Goal: Information Seeking & Learning: Learn about a topic

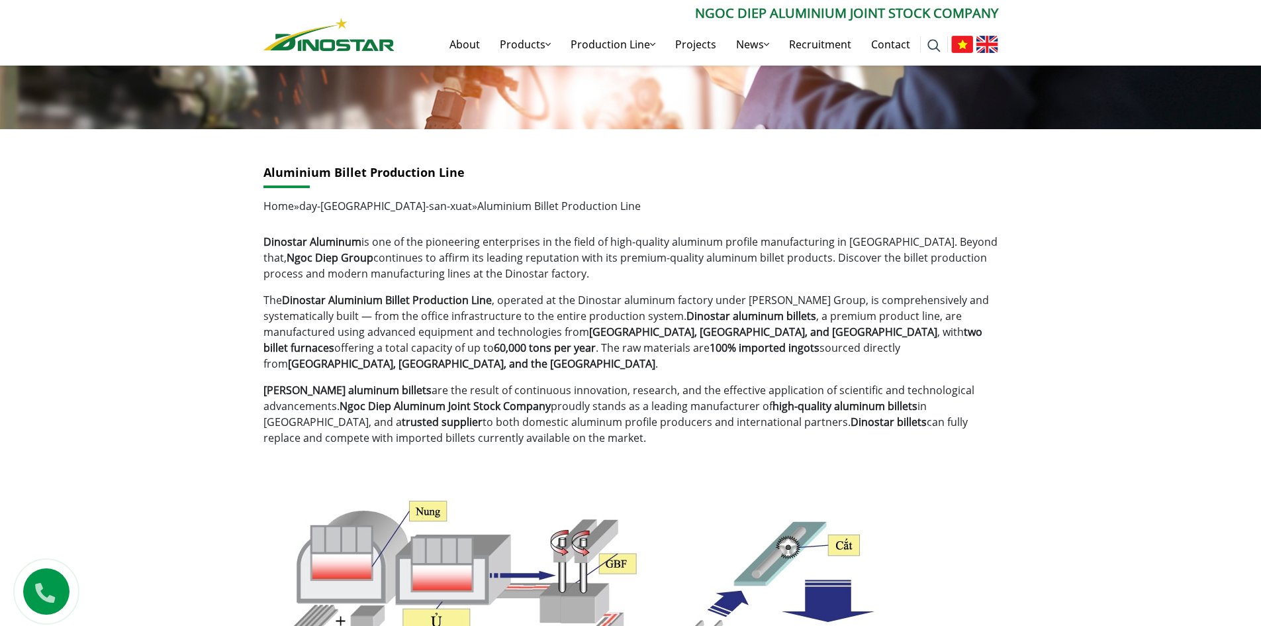
scroll to position [132, 0]
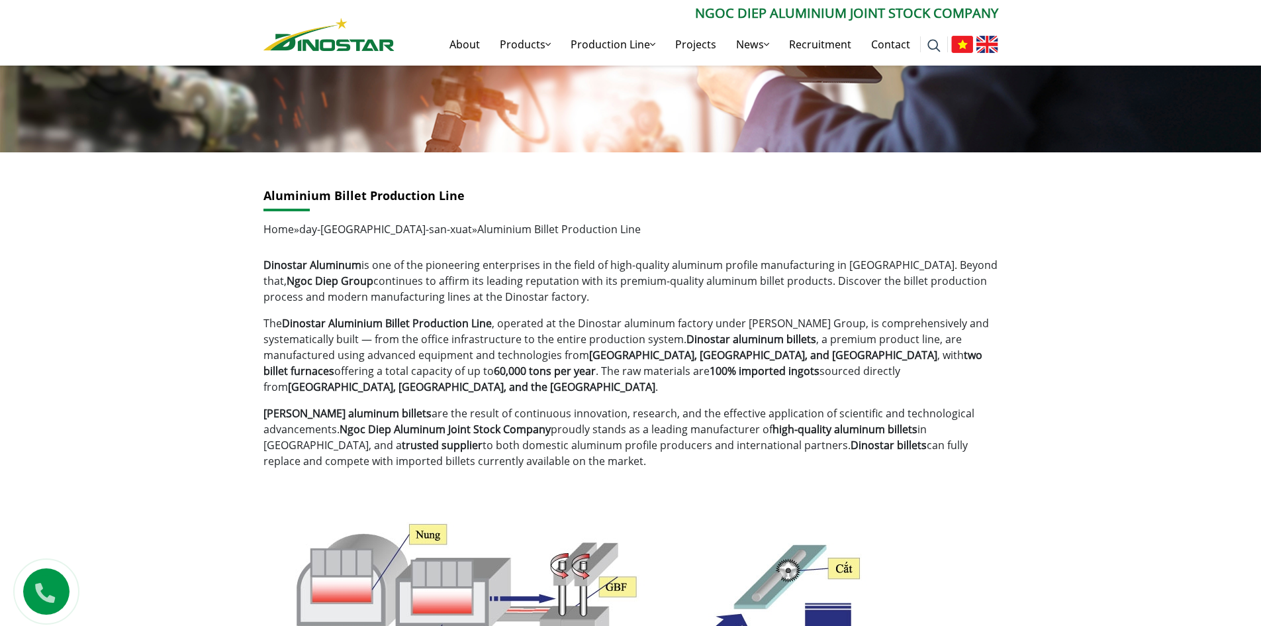
drag, startPoint x: 1193, startPoint y: 32, endPoint x: 1179, endPoint y: 28, distance: 14.5
click at [1193, 32] on div "Search for: ****** [PERSON_NAME] Aluminium Joint Stock Company About Products P…" at bounding box center [630, 33] width 1261 height 66
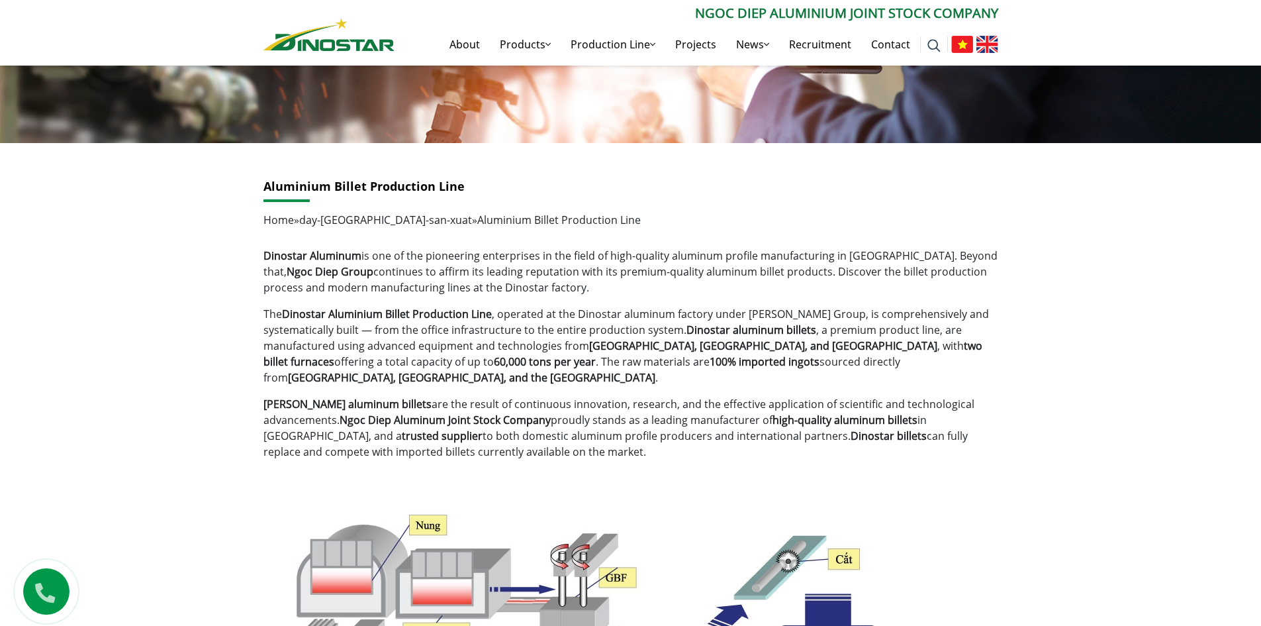
scroll to position [199, 0]
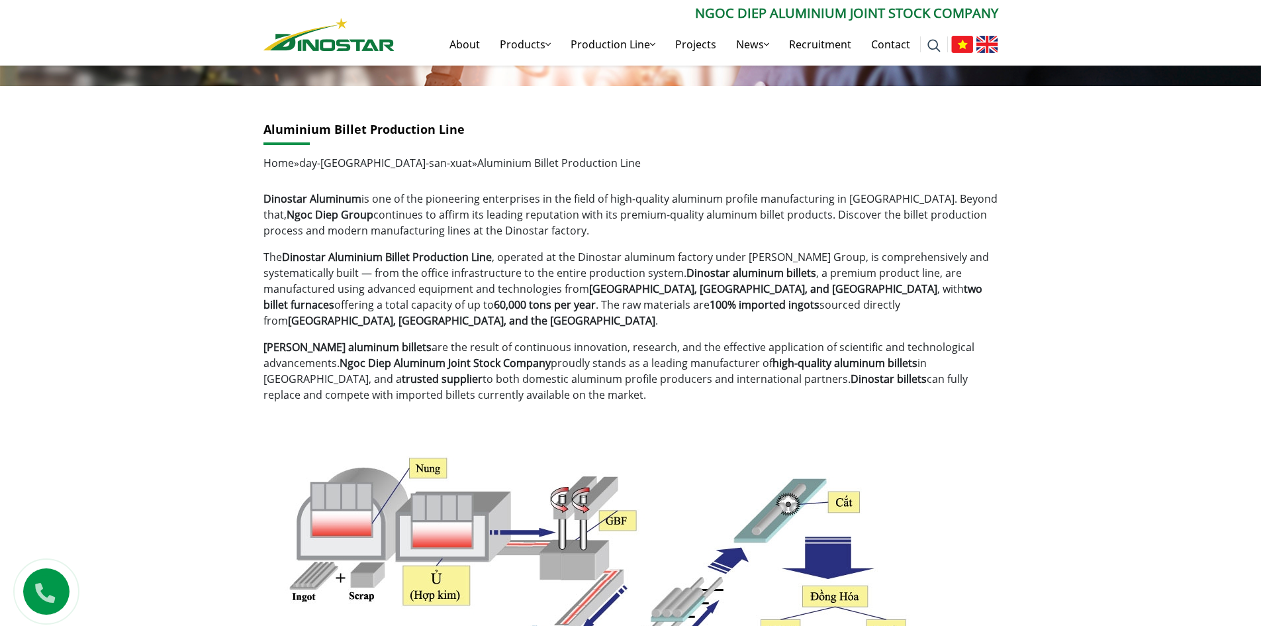
click at [996, 47] on img at bounding box center [988, 44] width 22 height 17
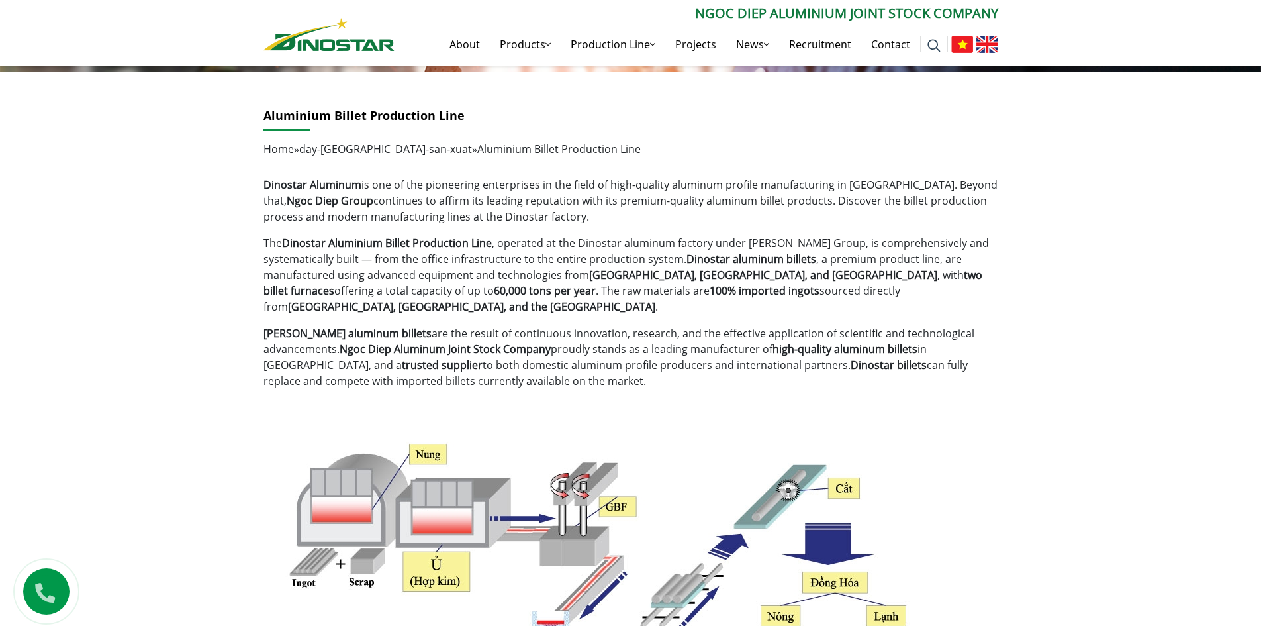
scroll to position [199, 0]
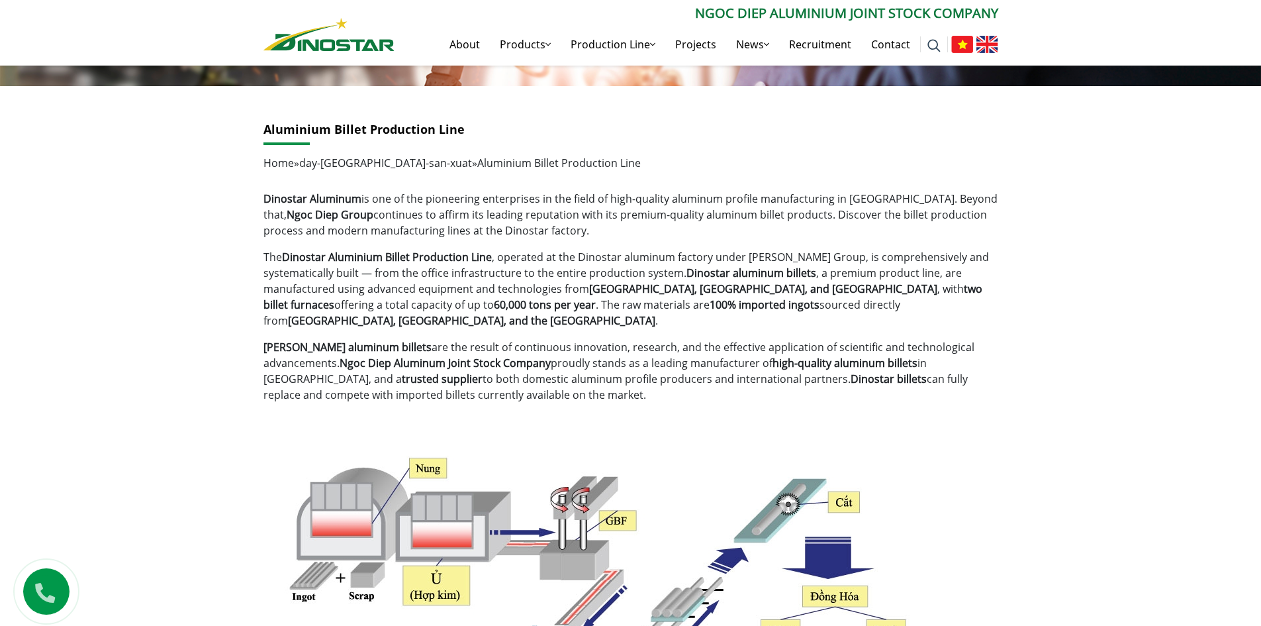
click at [969, 39] on img at bounding box center [962, 44] width 22 height 17
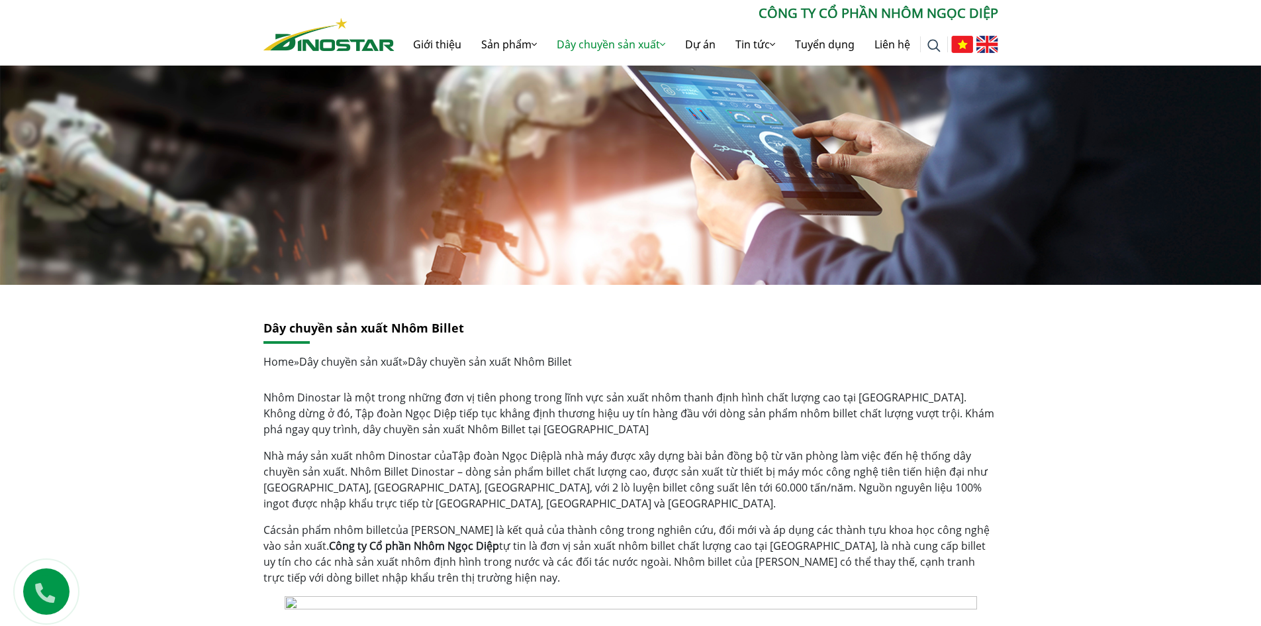
click at [397, 330] on link "Dây chuyền sản xuất Nhôm Billet" at bounding box center [364, 328] width 201 height 16
copy div "Dây chuyền sản xuất Nhôm Billet"
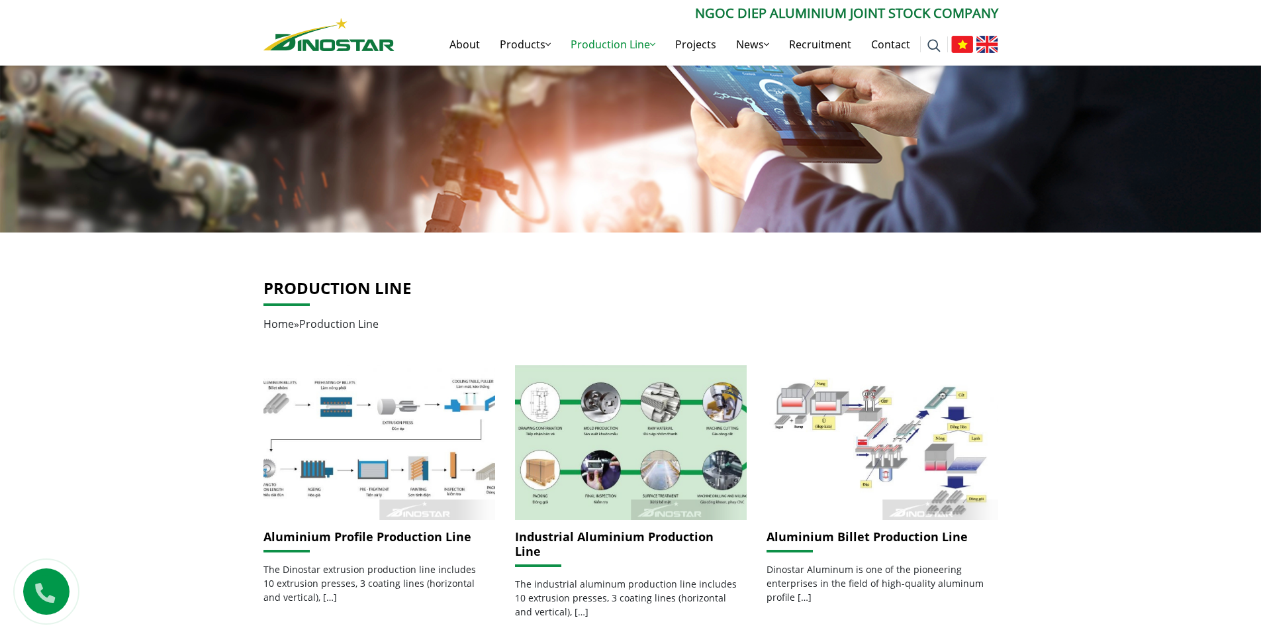
scroll to position [132, 0]
